Goal: Task Accomplishment & Management: Complete application form

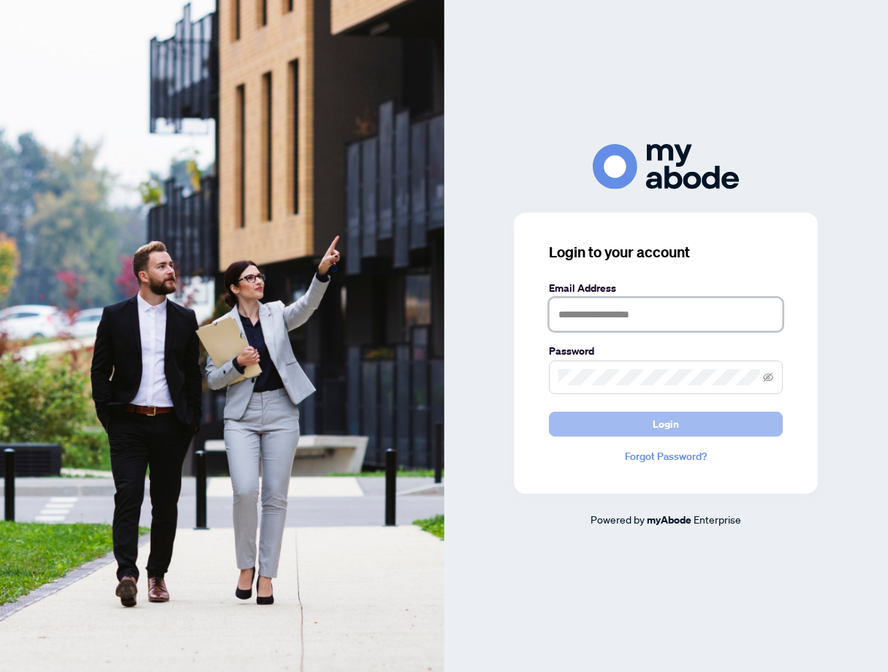
type input "**********"
click at [668, 422] on span "Login" at bounding box center [666, 423] width 26 height 23
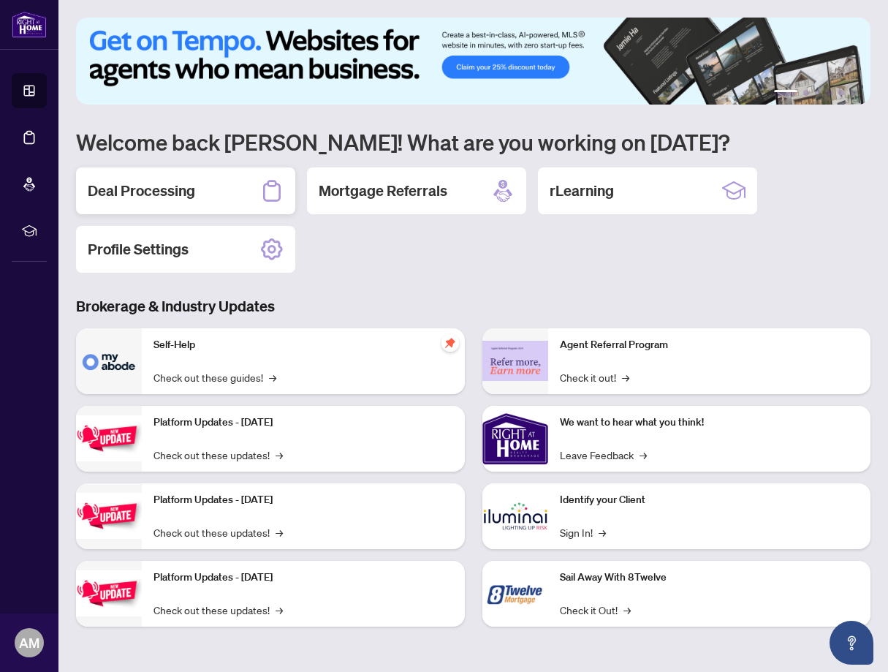
click at [155, 187] on h2 "Deal Processing" at bounding box center [141, 191] width 107 height 20
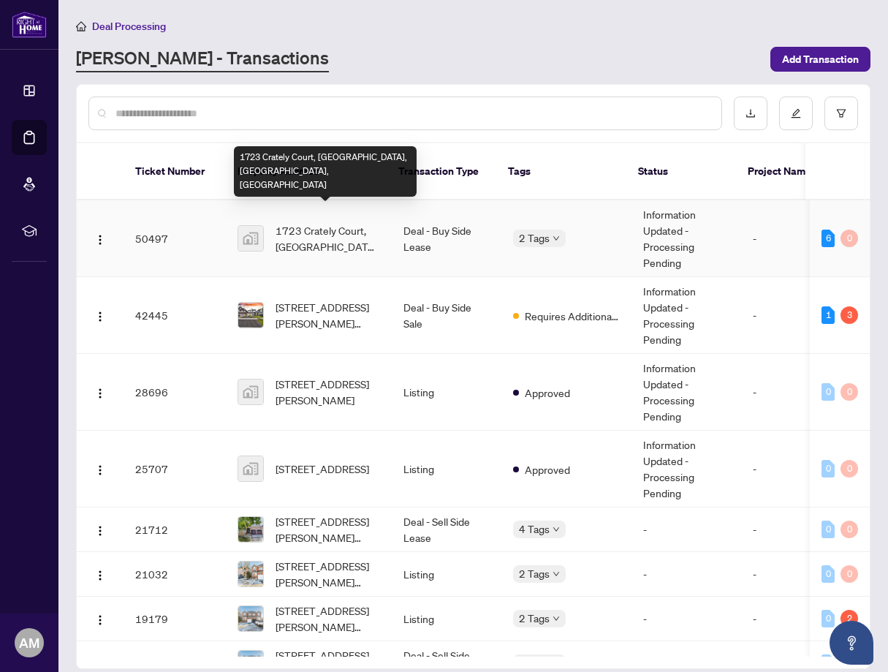
click at [340, 222] on span "1723 Crately Court, [GEOGRAPHIC_DATA], [GEOGRAPHIC_DATA], [GEOGRAPHIC_DATA]" at bounding box center [328, 238] width 105 height 32
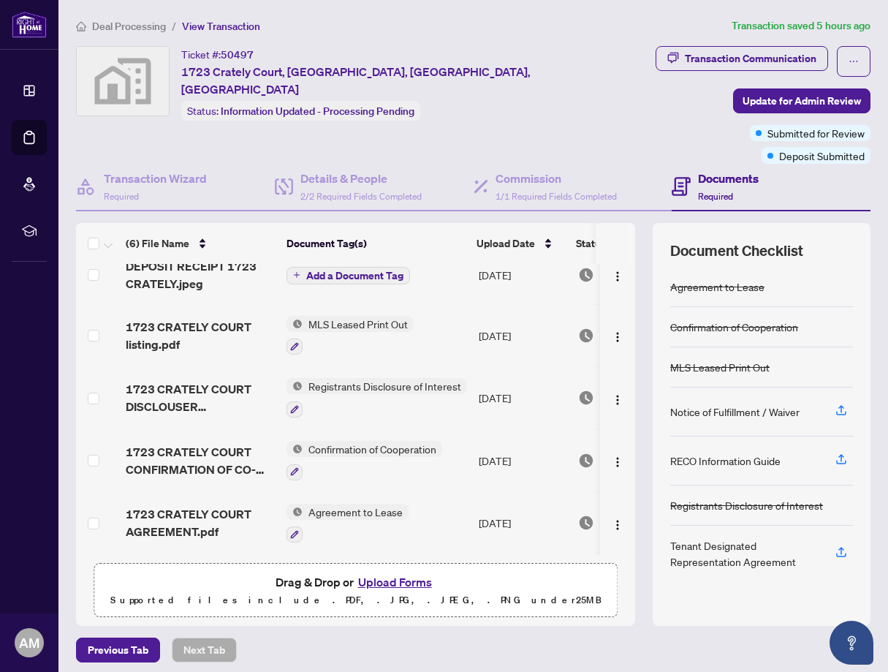
scroll to position [79, 0]
click at [417, 572] on button "Upload Forms" at bounding box center [395, 581] width 83 height 19
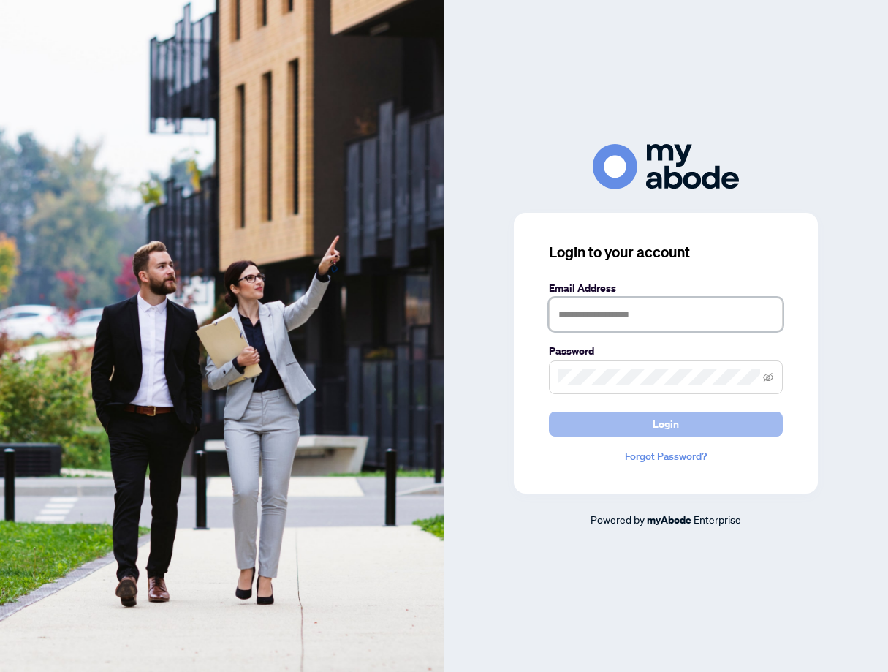
type input "**********"
click at [661, 421] on span "Login" at bounding box center [666, 423] width 26 height 23
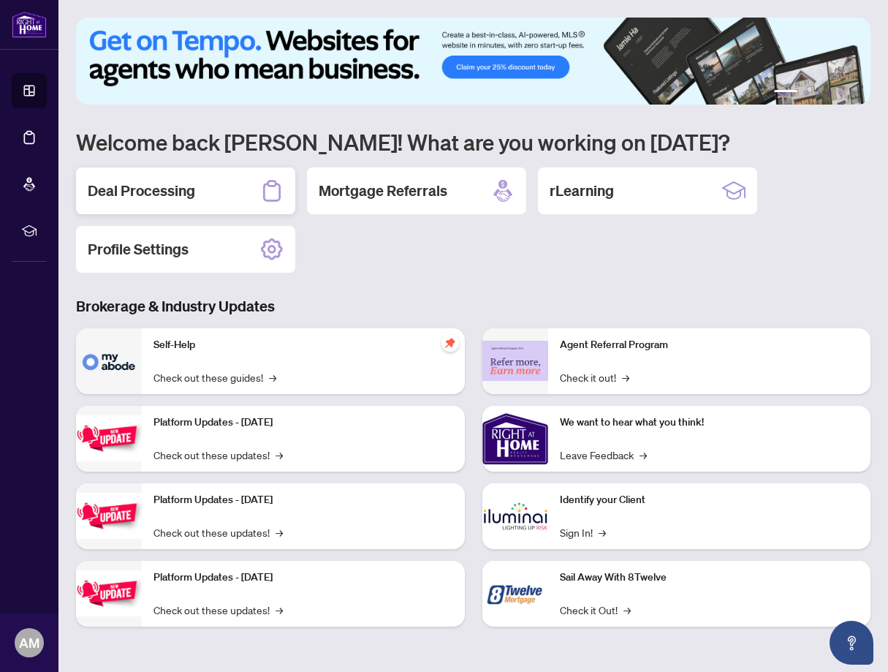
click at [161, 191] on h2 "Deal Processing" at bounding box center [141, 191] width 107 height 20
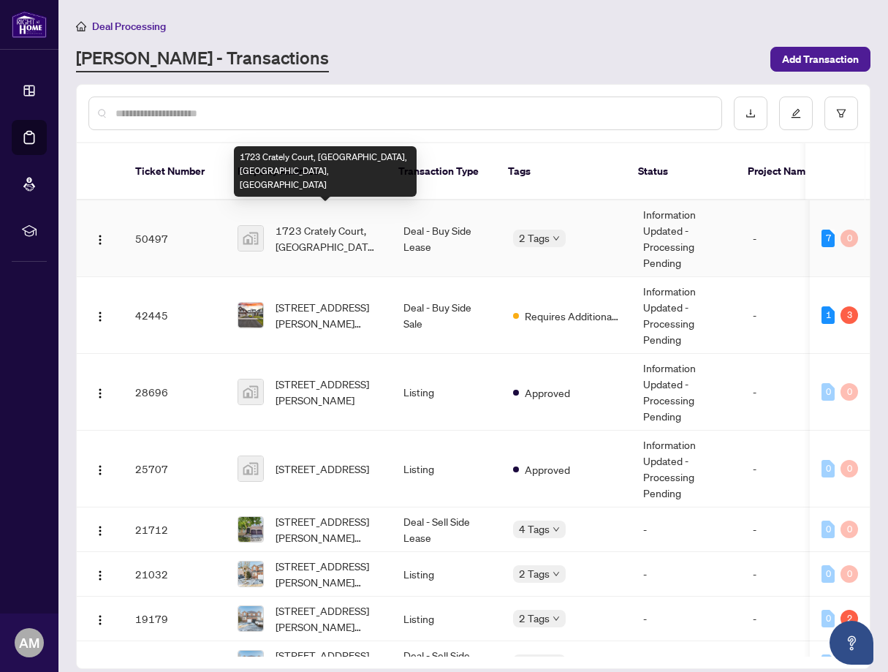
click at [329, 222] on span "1723 Crately Court, [GEOGRAPHIC_DATA], [GEOGRAPHIC_DATA], [GEOGRAPHIC_DATA]" at bounding box center [328, 238] width 105 height 32
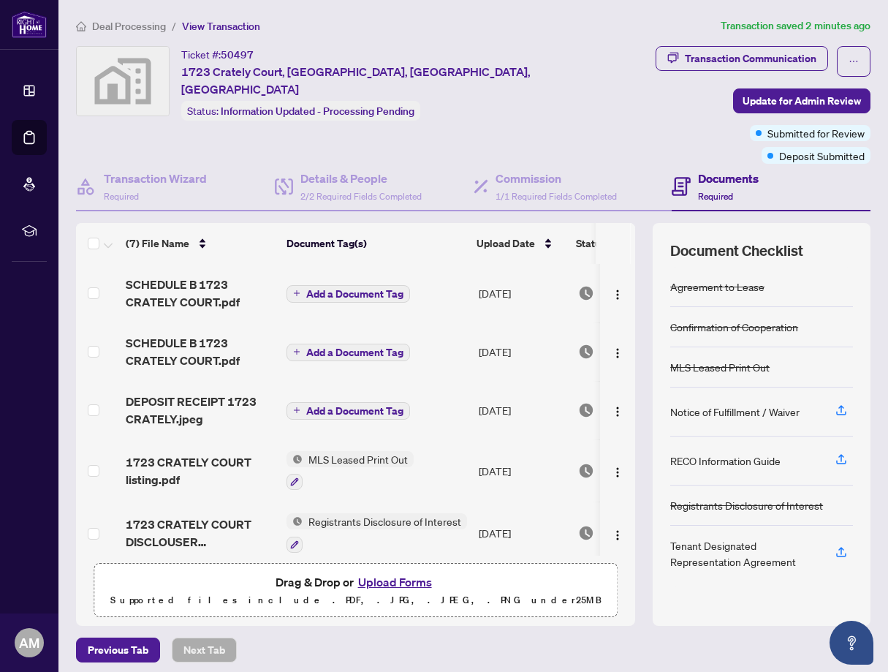
click at [388, 572] on button "Upload Forms" at bounding box center [395, 581] width 83 height 19
click at [405, 572] on button "Upload Forms" at bounding box center [395, 581] width 83 height 19
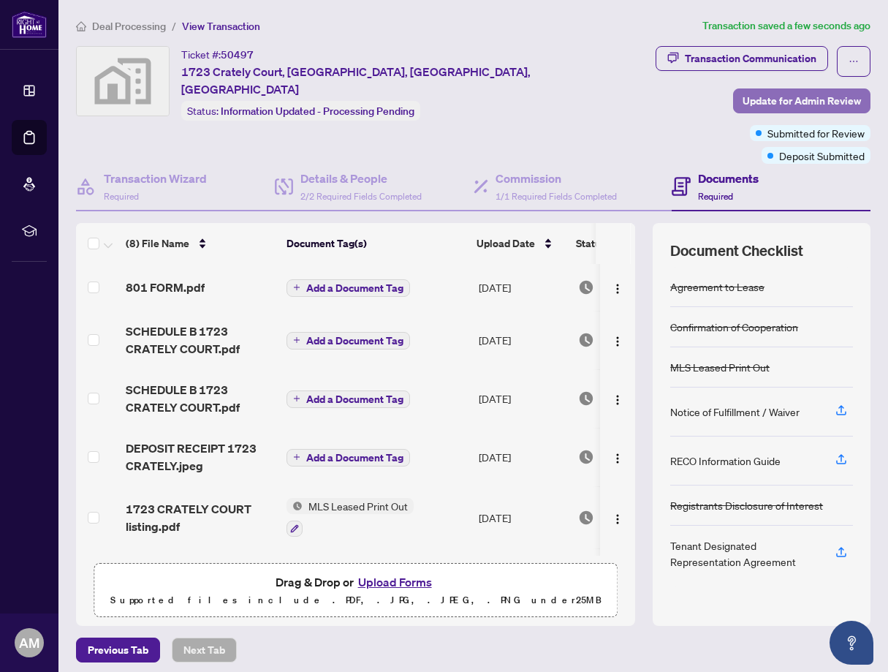
click at [786, 96] on span "Update for Admin Review" at bounding box center [802, 100] width 118 height 23
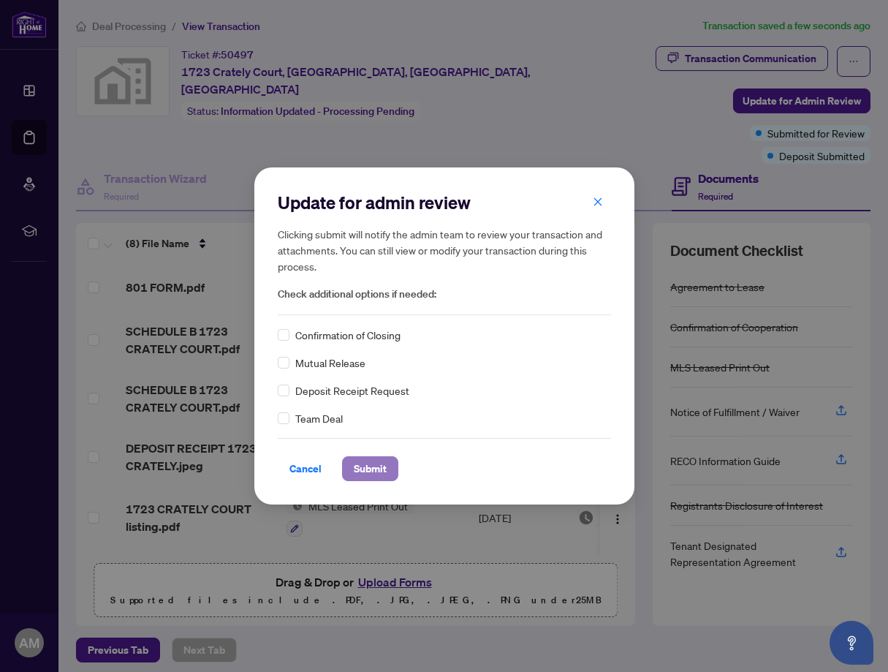
click at [364, 469] on span "Submit" at bounding box center [370, 468] width 33 height 23
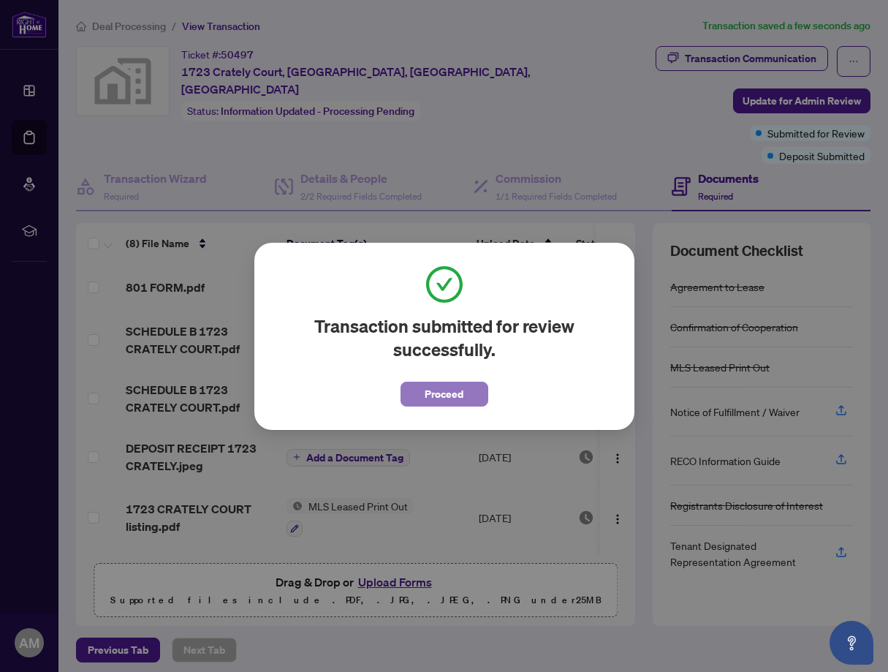
click at [434, 395] on span "Proceed" at bounding box center [444, 393] width 39 height 23
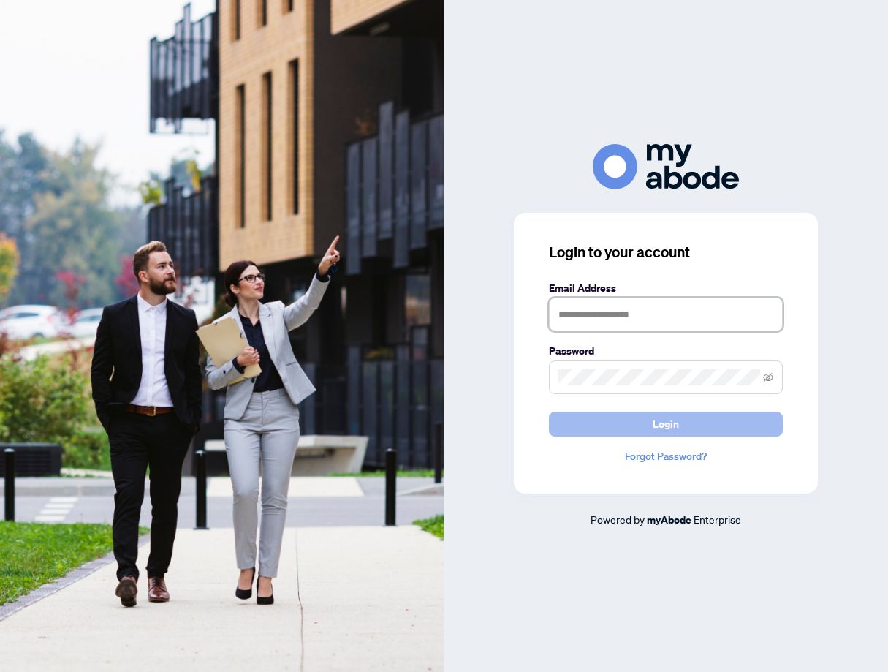
type input "**********"
click at [655, 420] on span "Login" at bounding box center [666, 423] width 26 height 23
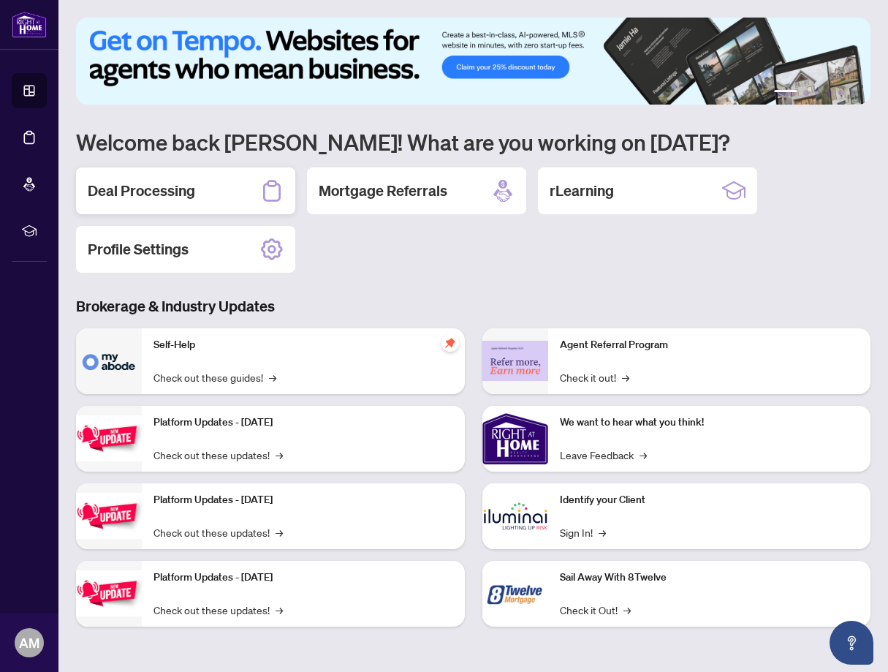
click at [153, 192] on h2 "Deal Processing" at bounding box center [141, 191] width 107 height 20
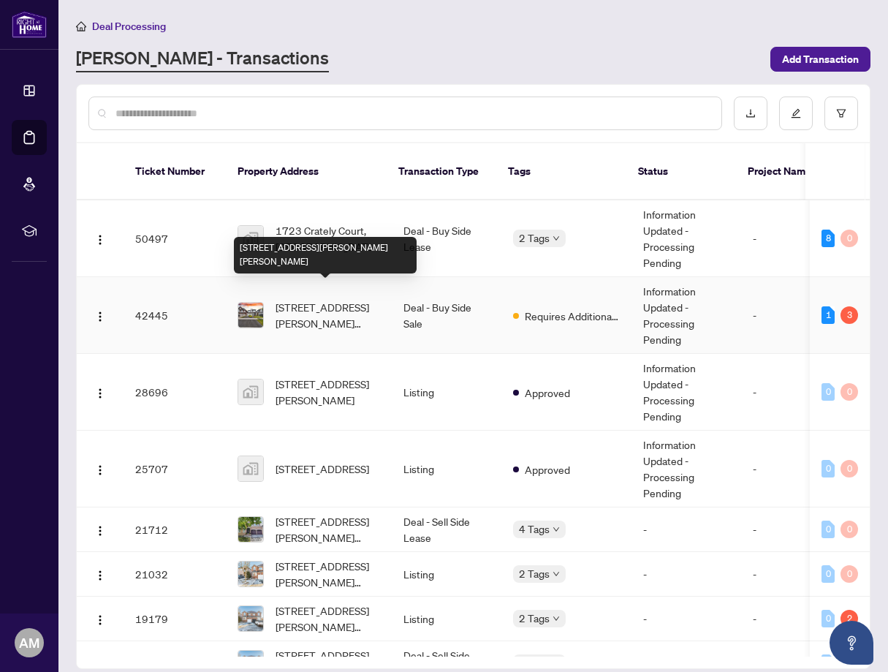
click at [316, 299] on span "[STREET_ADDRESS][PERSON_NAME][PERSON_NAME]" at bounding box center [328, 315] width 105 height 32
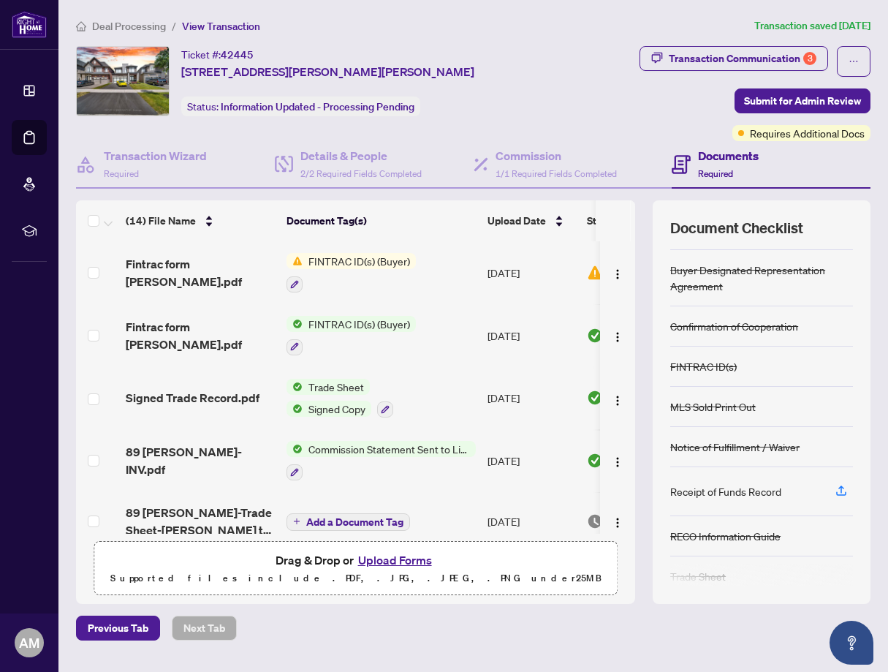
scroll to position [50, 0]
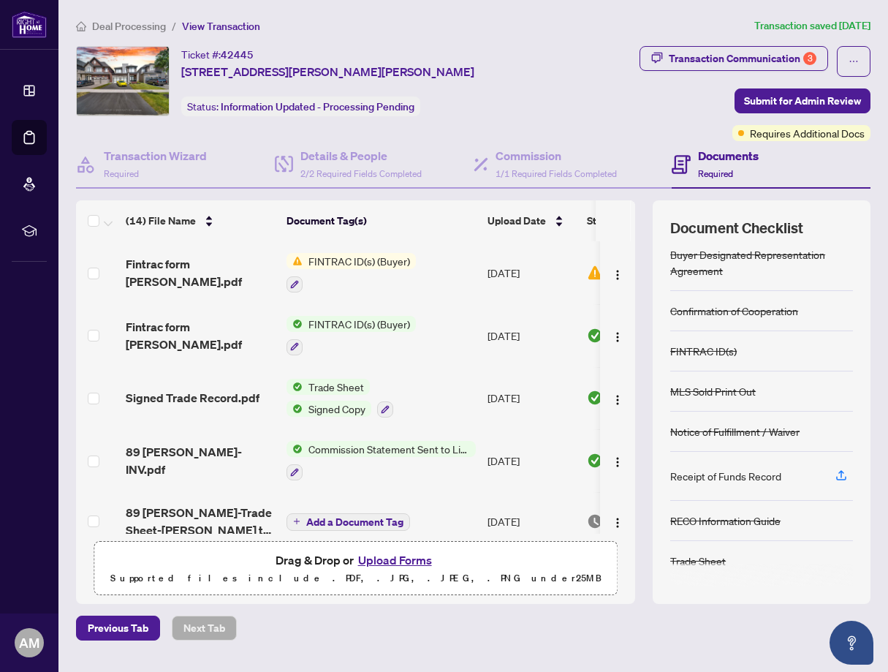
click at [398, 559] on button "Upload Forms" at bounding box center [395, 559] width 83 height 19
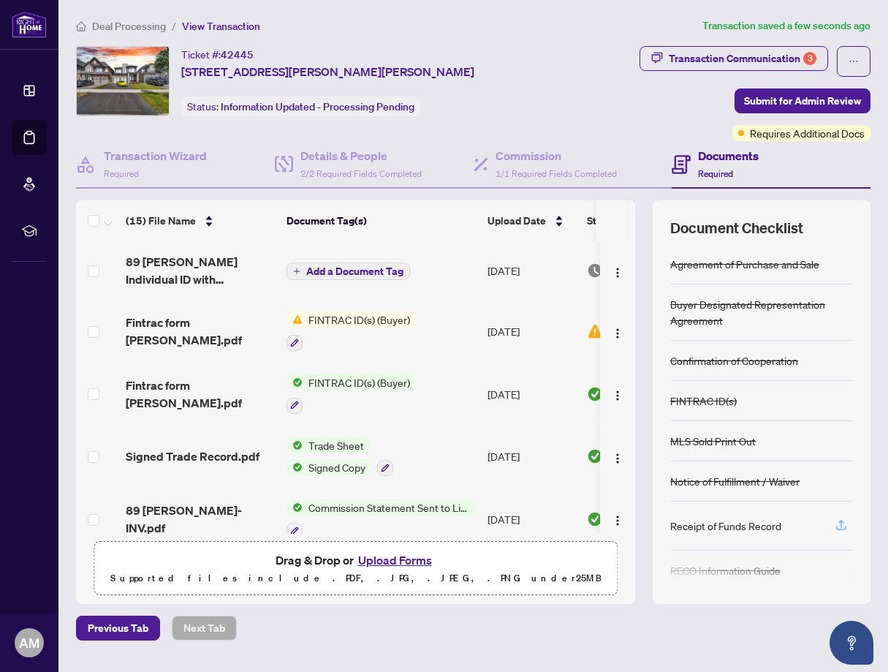
click at [840, 522] on icon "button" at bounding box center [841, 523] width 6 height 7
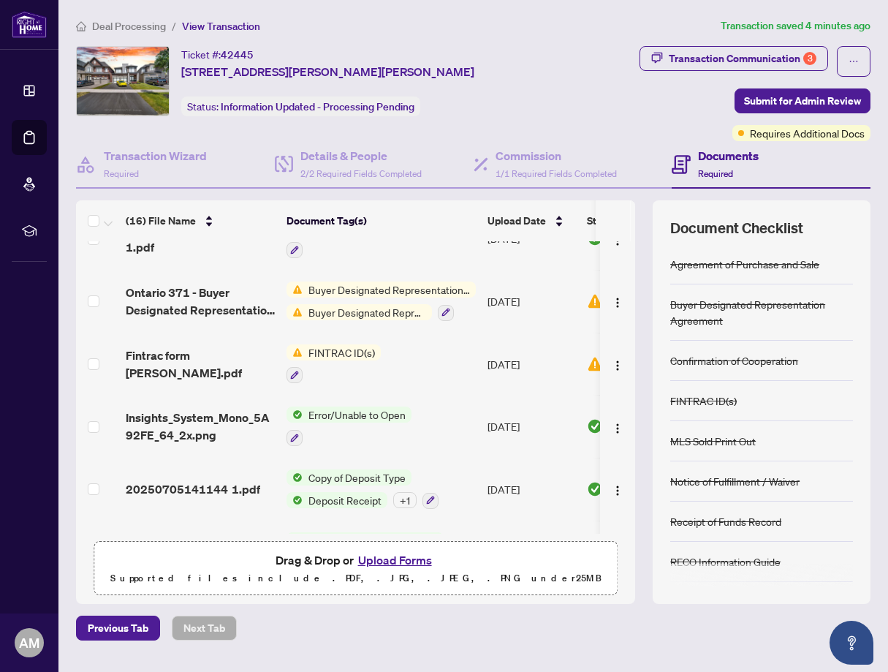
scroll to position [477, 0]
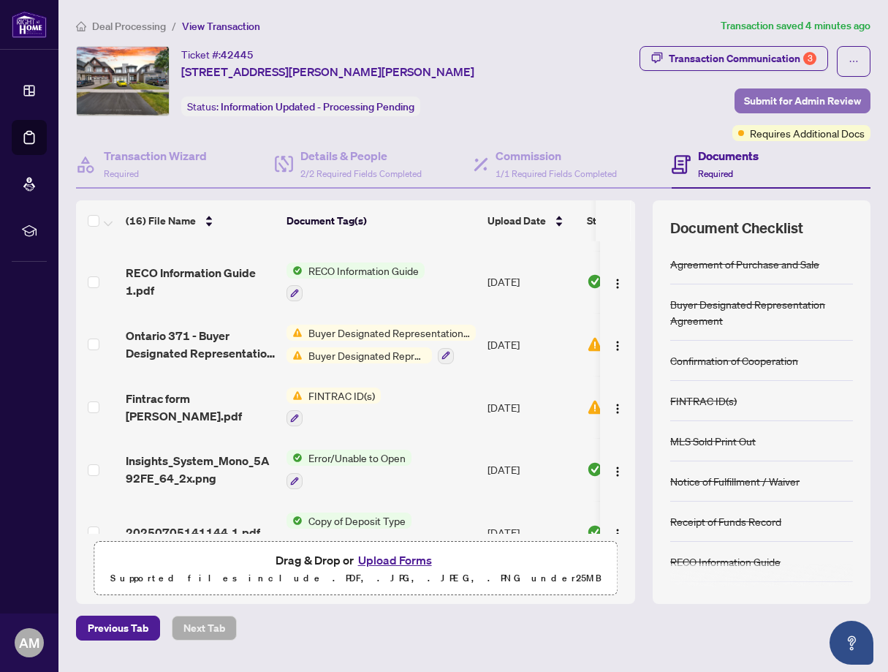
click at [770, 102] on span "Submit for Admin Review" at bounding box center [802, 100] width 117 height 23
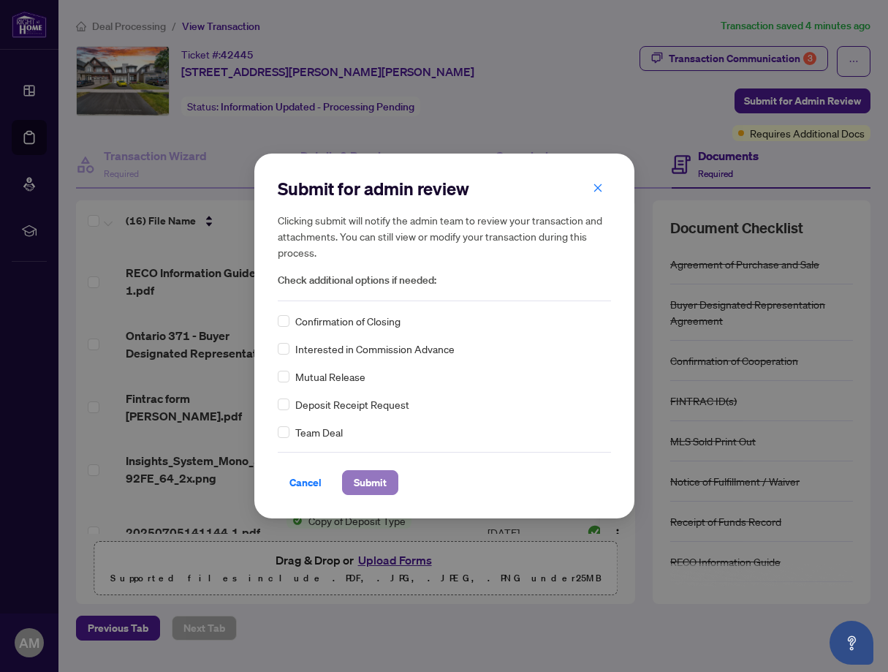
click at [367, 489] on span "Submit" at bounding box center [370, 482] width 33 height 23
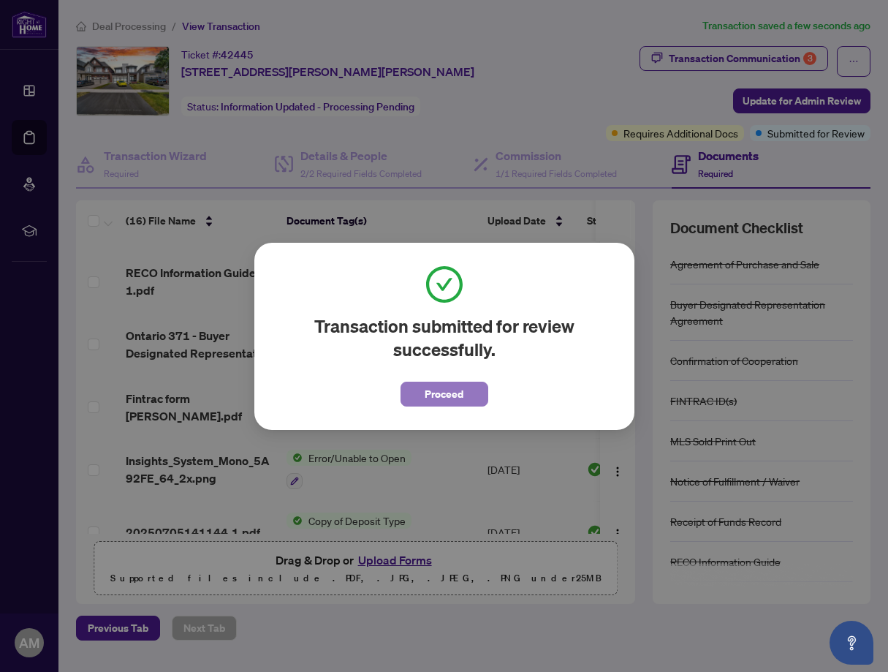
click at [445, 396] on span "Proceed" at bounding box center [444, 393] width 39 height 23
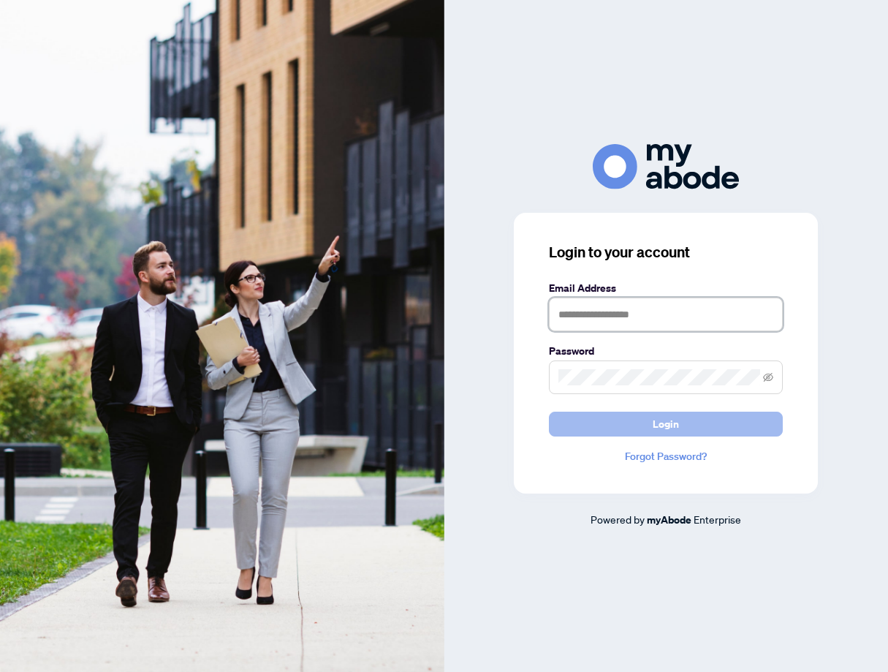
type input "**********"
click at [659, 425] on span "Login" at bounding box center [666, 423] width 26 height 23
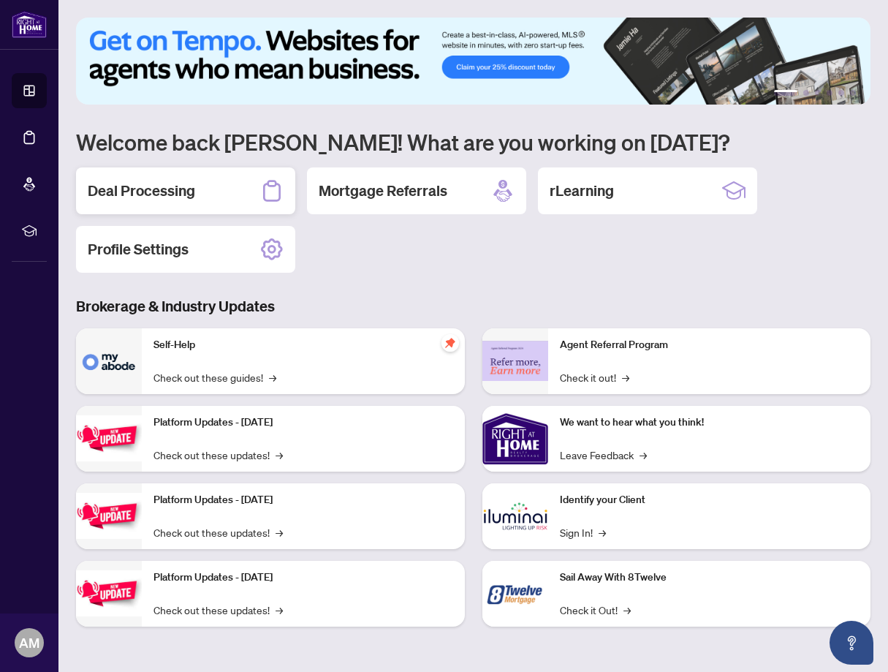
click at [151, 192] on h2 "Deal Processing" at bounding box center [141, 191] width 107 height 20
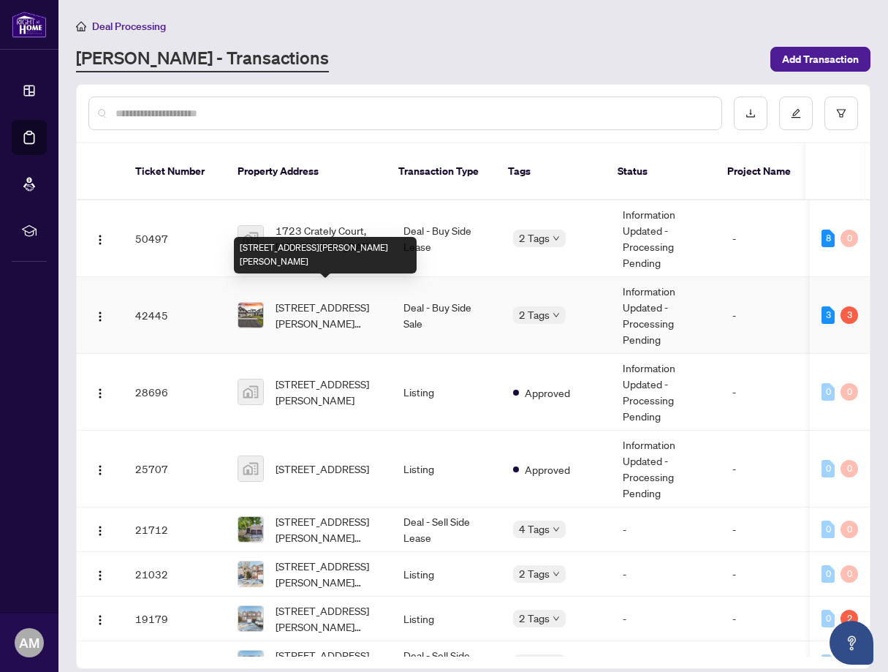
click at [312, 299] on span "[STREET_ADDRESS][PERSON_NAME][PERSON_NAME]" at bounding box center [328, 315] width 105 height 32
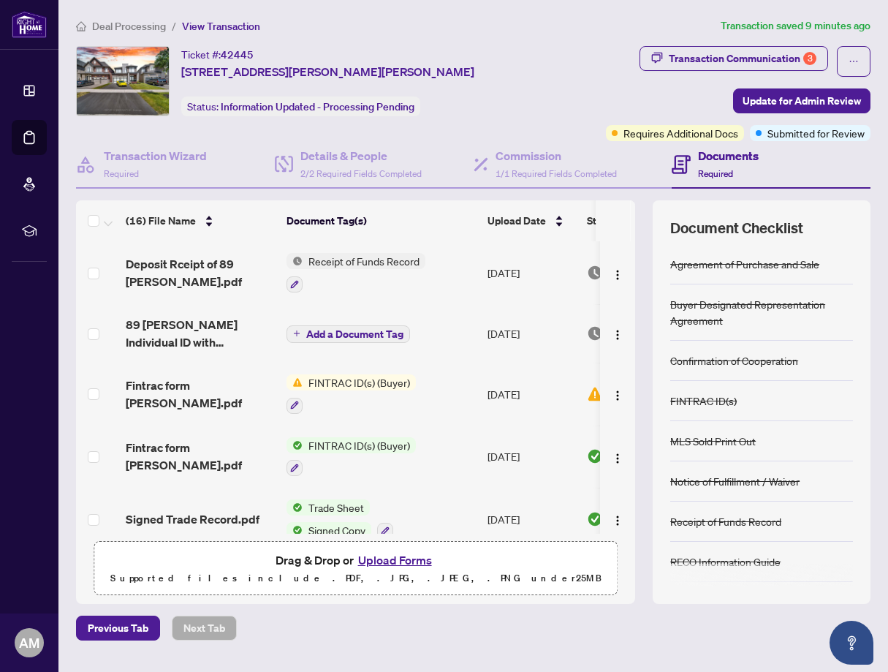
click at [406, 560] on button "Upload Forms" at bounding box center [395, 559] width 83 height 19
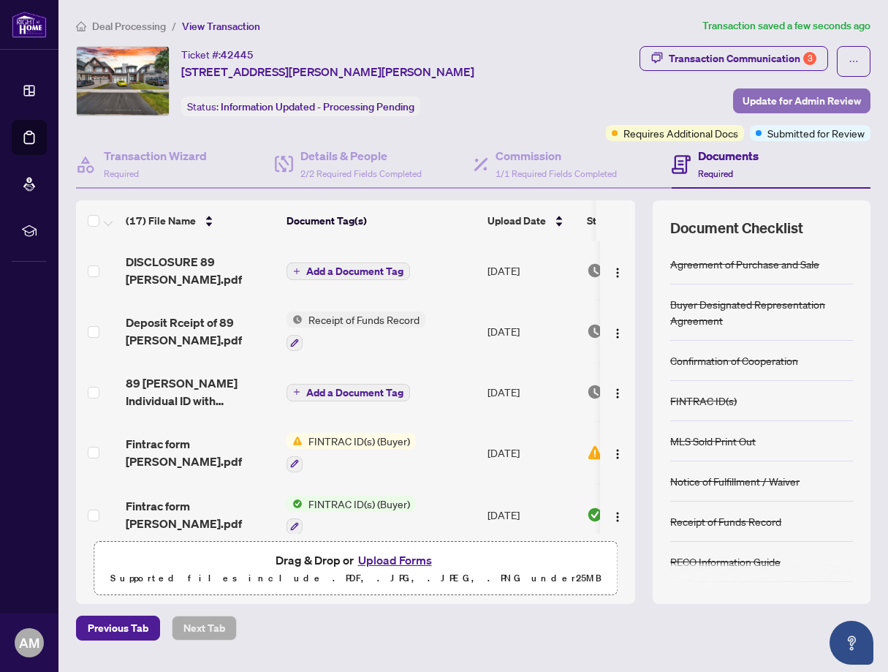
click at [834, 101] on span "Update for Admin Review" at bounding box center [802, 100] width 118 height 23
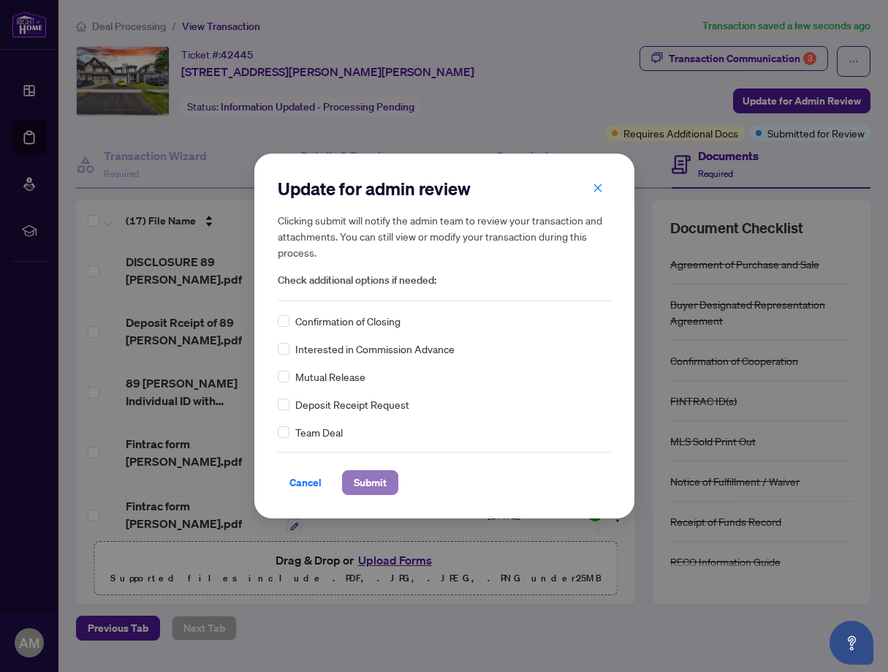
click at [368, 484] on span "Submit" at bounding box center [370, 482] width 33 height 23
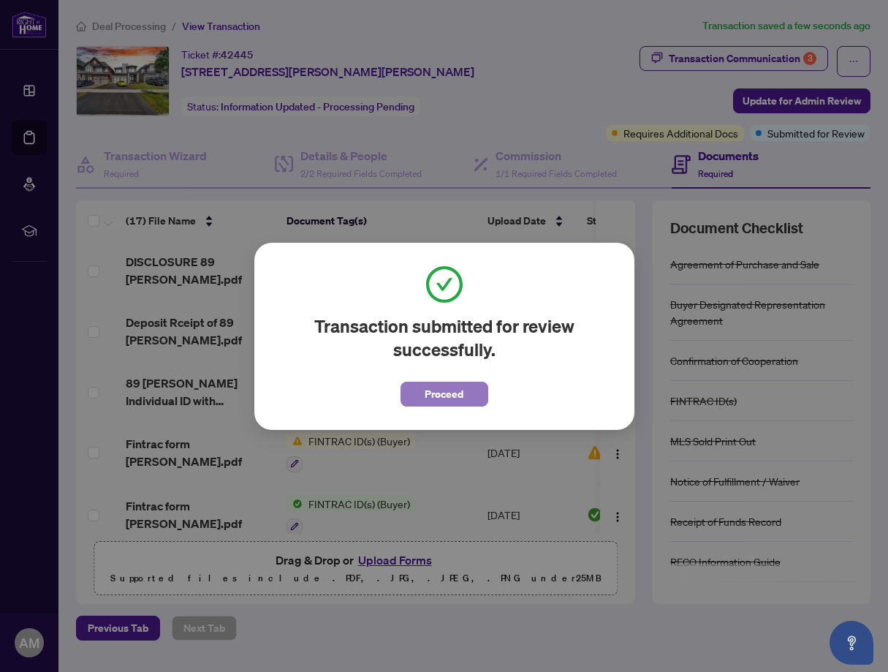
click at [449, 393] on span "Proceed" at bounding box center [444, 393] width 39 height 23
